Goal: Task Accomplishment & Management: Use online tool/utility

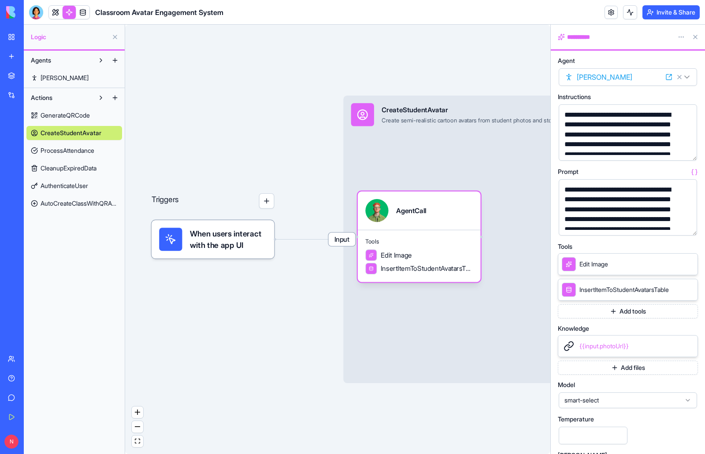
click at [585, 263] on span "Edit Image" at bounding box center [594, 264] width 29 height 9
click at [9, 39] on link "My Workspace" at bounding box center [20, 37] width 35 height 18
click at [33, 37] on div "My Workspace" at bounding box center [26, 37] width 11 height 9
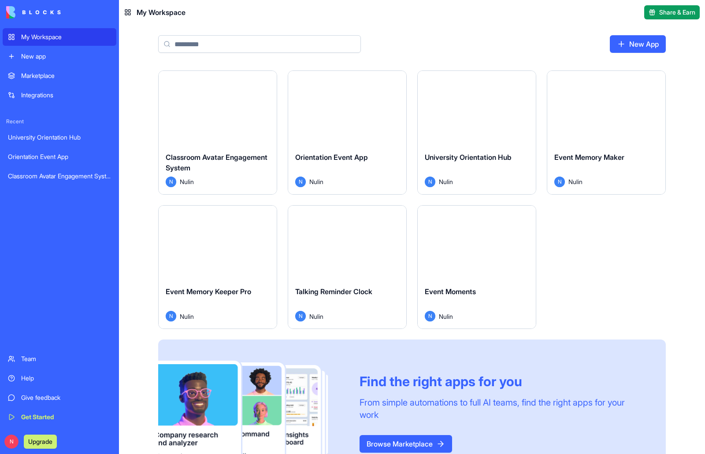
click at [356, 105] on button "Launch" at bounding box center [347, 108] width 66 height 18
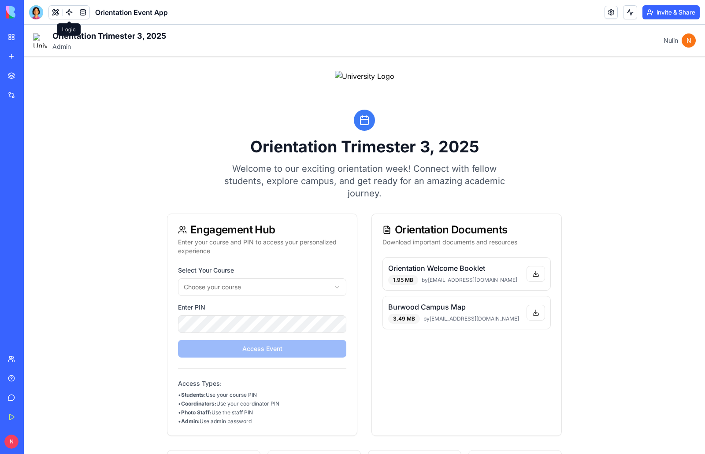
click at [67, 14] on link at bounding box center [69, 12] width 13 height 13
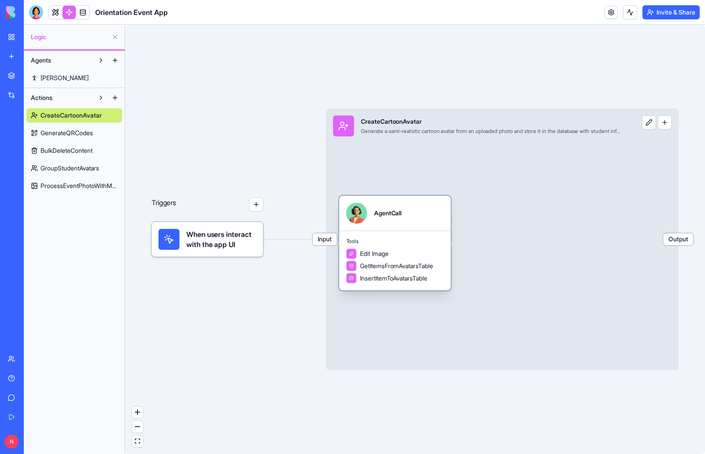
click at [393, 257] on div "Edit Image" at bounding box center [395, 254] width 98 height 11
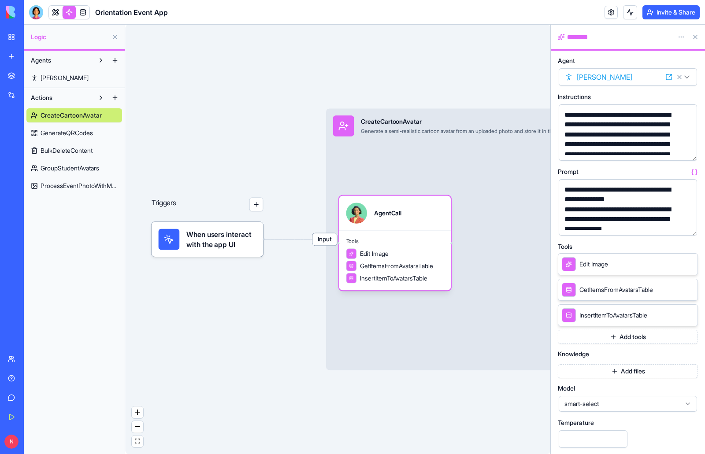
click at [614, 264] on div "Edit Image" at bounding box center [628, 264] width 140 height 22
click at [632, 293] on span "GetItemsFromAvatarsTable" at bounding box center [617, 290] width 74 height 9
click at [668, 318] on div "InsertItemToAvatarsTable" at bounding box center [628, 316] width 140 height 22
click at [571, 264] on icon at bounding box center [569, 264] width 6 height 11
click at [639, 266] on div "Edit Image" at bounding box center [628, 264] width 140 height 22
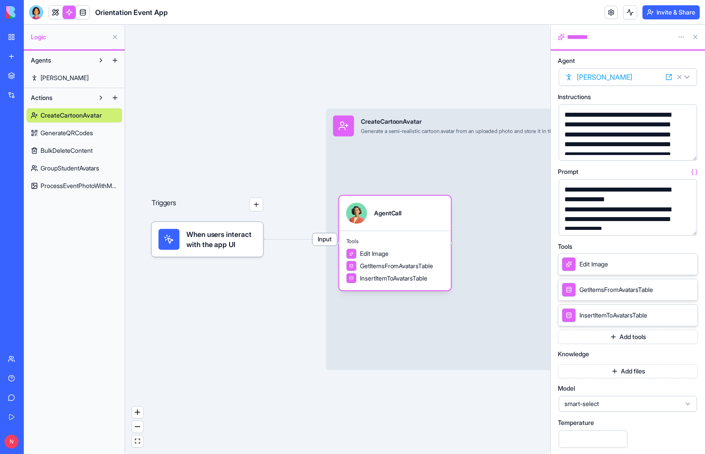
drag, startPoint x: 632, startPoint y: 290, endPoint x: 637, endPoint y: 299, distance: 10.7
click at [632, 290] on span "GetItemsFromAvatarsTable" at bounding box center [617, 290] width 74 height 9
click at [644, 313] on span "InsertItemToAvatarsTable" at bounding box center [614, 315] width 68 height 9
click at [383, 258] on span "Edit Image" at bounding box center [374, 253] width 28 height 9
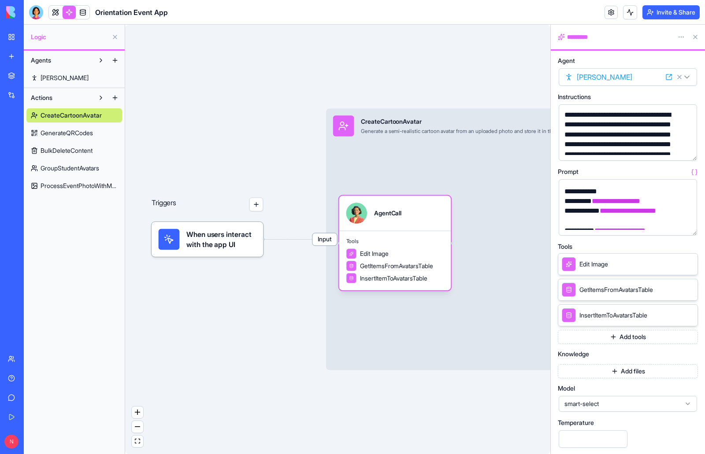
scroll to position [220, 0]
click at [686, 227] on button "button" at bounding box center [688, 227] width 14 height 14
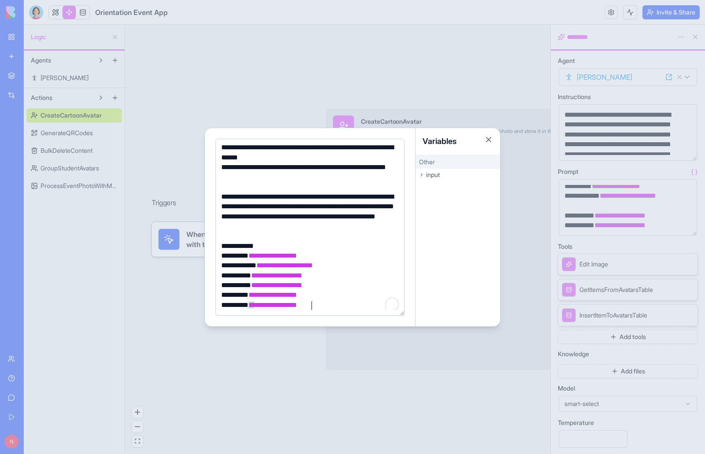
scroll to position [51, 0]
click at [488, 138] on button "Close" at bounding box center [488, 139] width 9 height 9
